Goal: Task Accomplishment & Management: Manage account settings

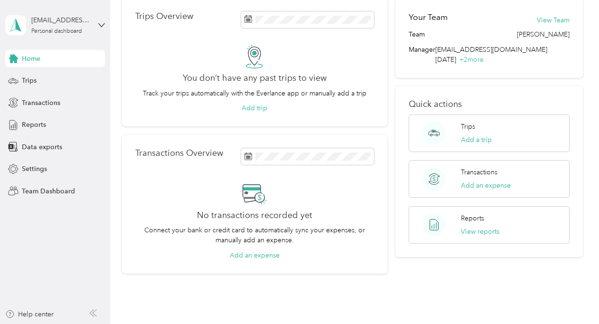
scroll to position [40, 0]
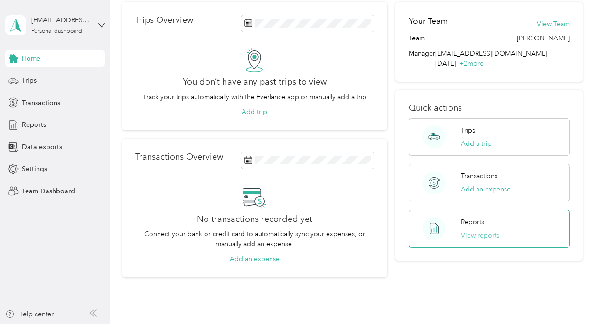
click at [476, 230] on button "View reports" at bounding box center [480, 235] width 38 height 10
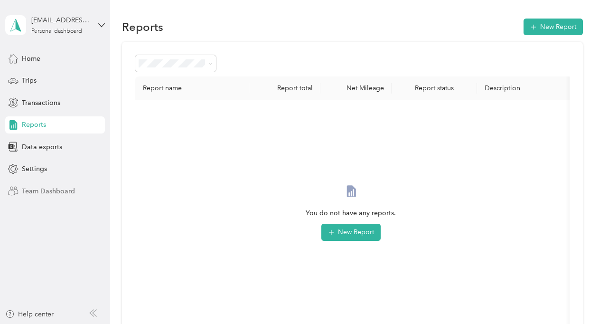
click at [40, 192] on span "Team Dashboard" at bounding box center [48, 191] width 53 height 10
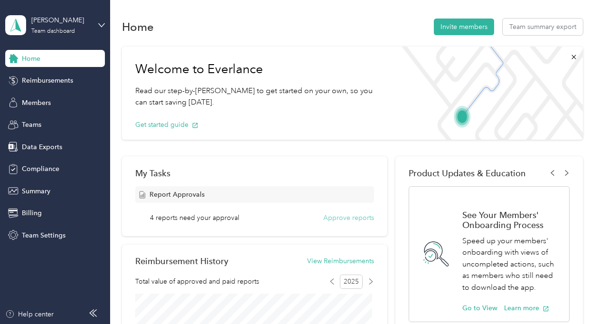
click at [354, 217] on button "Approve reports" at bounding box center [348, 218] width 51 height 10
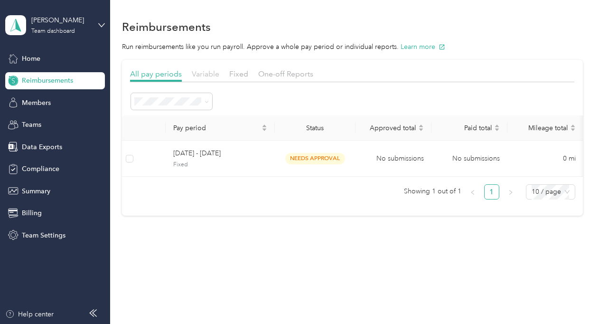
click at [200, 74] on span "Variable" at bounding box center [206, 73] width 28 height 9
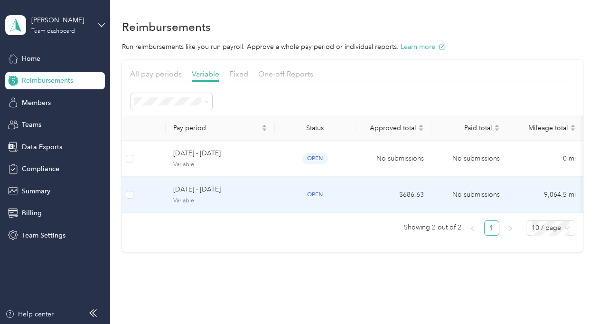
click at [320, 192] on span "open" at bounding box center [315, 194] width 26 height 11
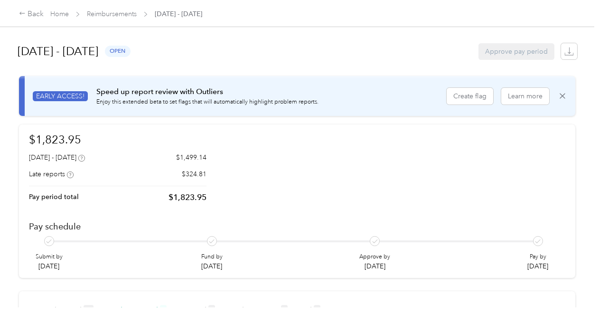
click at [519, 50] on div "Approve pay period" at bounding box center [516, 51] width 76 height 17
click at [564, 52] on icon "button" at bounding box center [568, 51] width 9 height 9
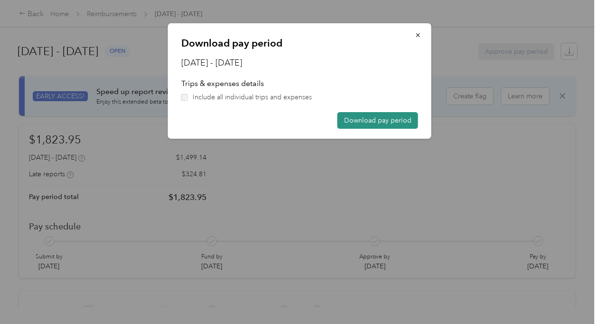
click at [379, 123] on button "Download pay period" at bounding box center [377, 120] width 81 height 17
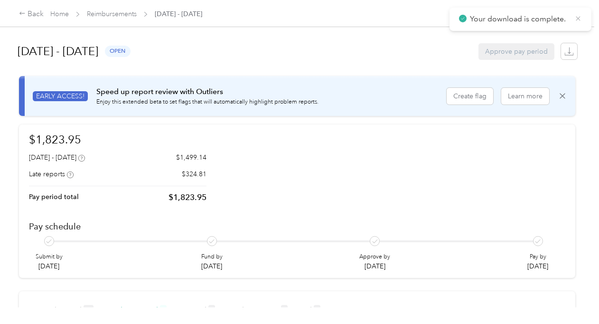
click at [580, 18] on icon at bounding box center [578, 18] width 8 height 9
click at [499, 47] on div "Approve pay period" at bounding box center [516, 51] width 76 height 17
click at [505, 50] on div "Approve pay period" at bounding box center [516, 51] width 76 height 17
click at [33, 17] on div "Back" at bounding box center [31, 14] width 25 height 11
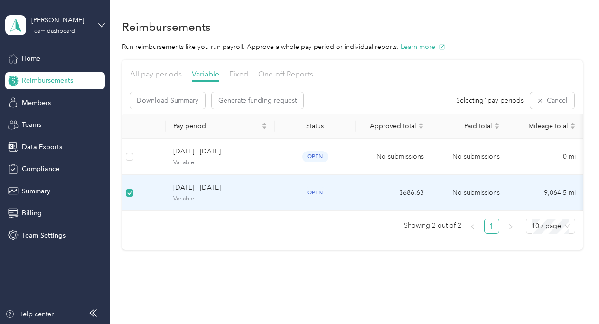
click at [320, 189] on span "open" at bounding box center [315, 192] width 26 height 11
click at [311, 190] on span "open" at bounding box center [315, 192] width 26 height 11
click at [255, 104] on span "Generate funding request" at bounding box center [257, 100] width 78 height 10
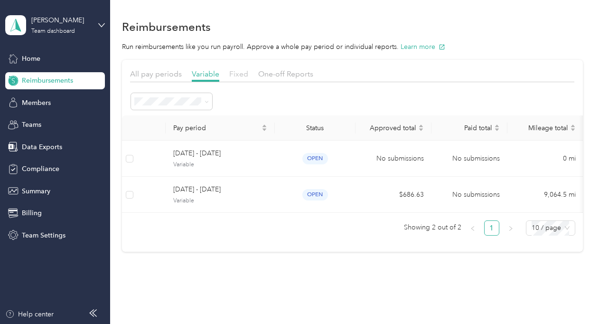
click at [237, 77] on span "Fixed" at bounding box center [238, 73] width 19 height 9
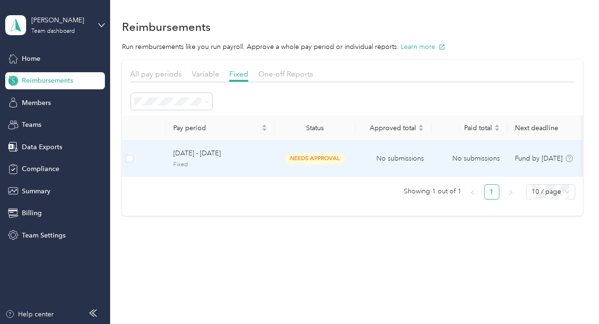
click at [316, 155] on span "needs approval" at bounding box center [315, 158] width 60 height 11
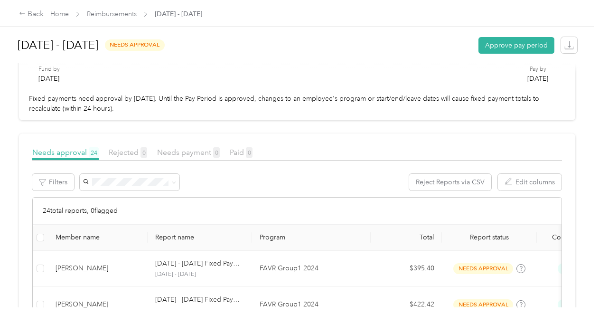
scroll to position [20, 0]
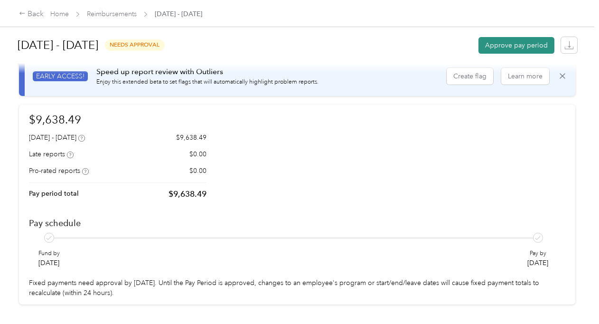
click at [499, 47] on button "Approve pay period" at bounding box center [516, 45] width 76 height 17
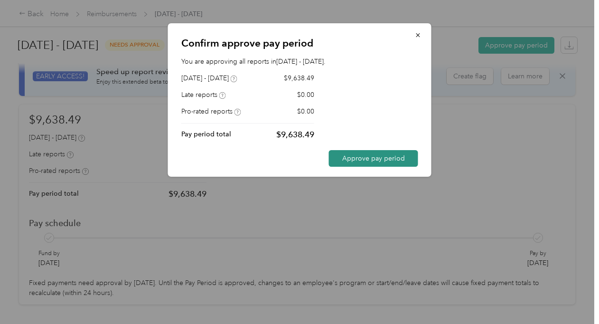
click at [382, 161] on button "Approve pay period" at bounding box center [373, 158] width 89 height 17
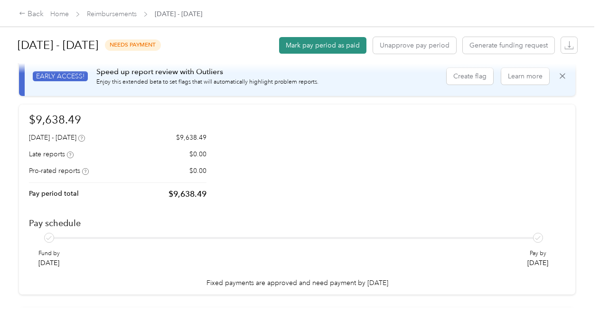
click at [310, 46] on button "Mark pay period as paid" at bounding box center [322, 45] width 87 height 17
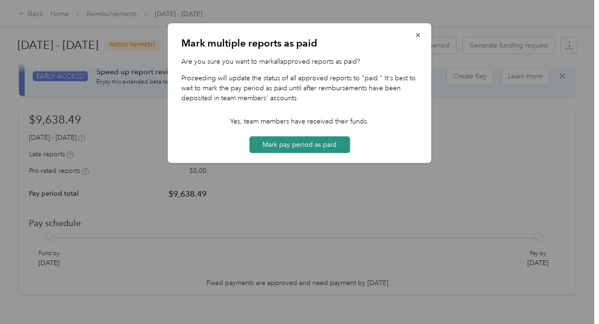
click at [305, 144] on button "Mark pay period as paid" at bounding box center [299, 144] width 101 height 17
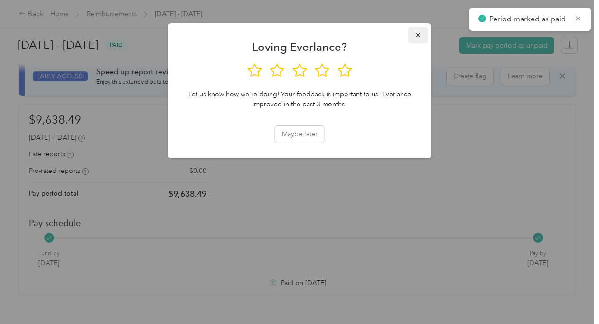
click at [416, 34] on icon "button" at bounding box center [418, 35] width 4 height 4
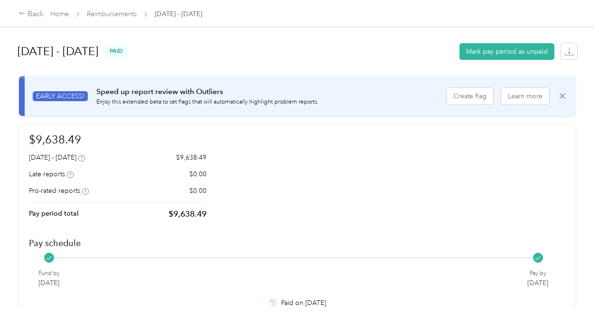
scroll to position [6, 0]
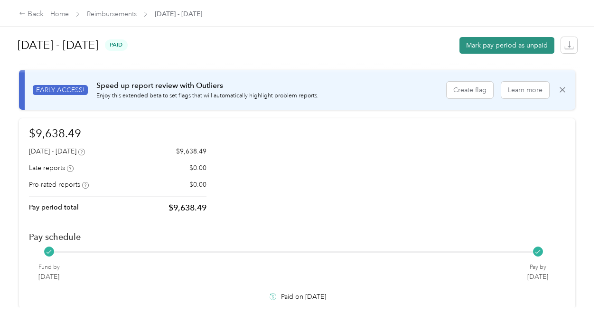
click at [505, 47] on button "Mark pay period as unpaid" at bounding box center [506, 45] width 95 height 17
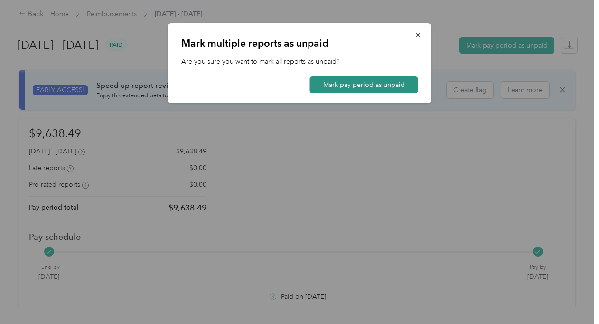
click at [353, 85] on button "Mark pay period as unpaid" at bounding box center [364, 84] width 108 height 17
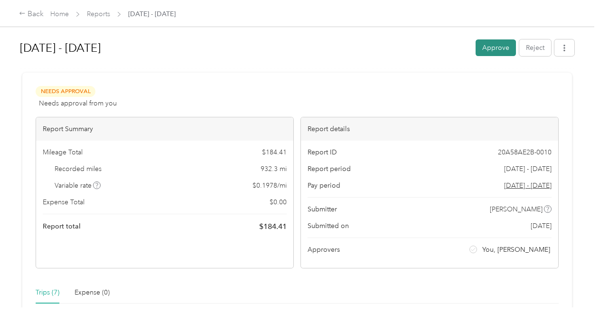
click at [481, 44] on button "Approve" at bounding box center [495, 47] width 40 height 17
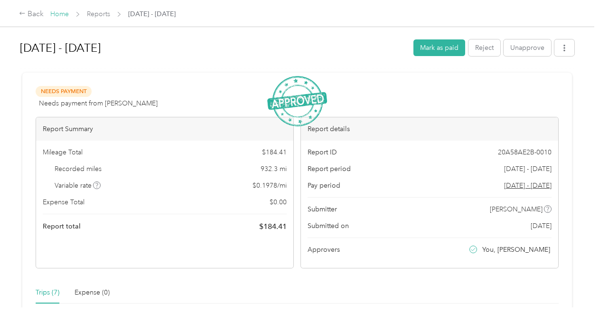
click at [58, 16] on link "Home" at bounding box center [59, 14] width 19 height 8
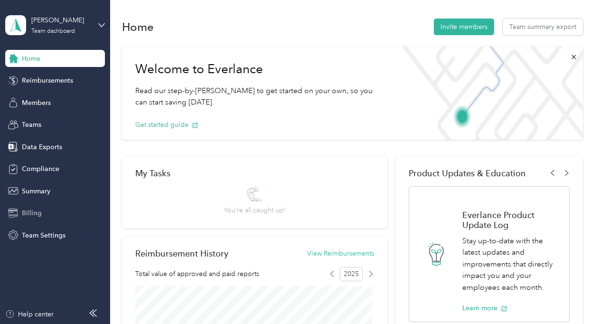
click at [27, 211] on span "Billing" at bounding box center [32, 213] width 20 height 10
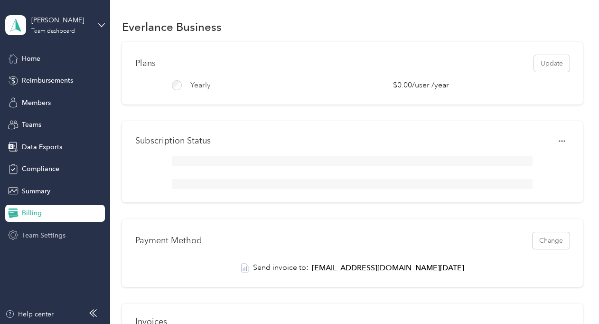
click at [30, 235] on span "Team Settings" at bounding box center [44, 235] width 44 height 10
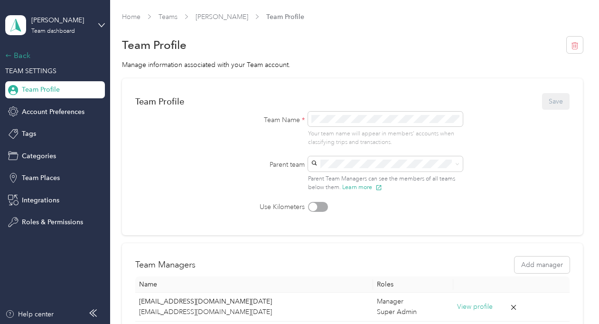
click at [12, 55] on div "Back" at bounding box center [52, 55] width 95 height 11
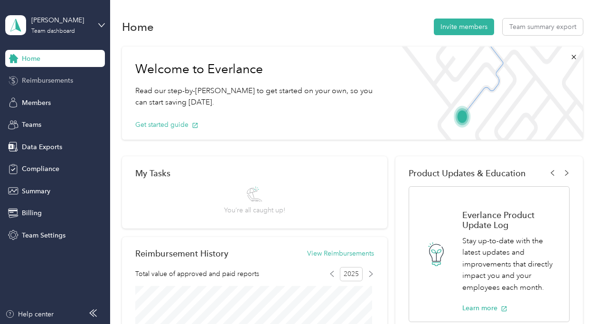
click at [52, 83] on span "Reimbursements" at bounding box center [47, 80] width 51 height 10
